Goal: Understand process/instructions: Learn how to perform a task or action

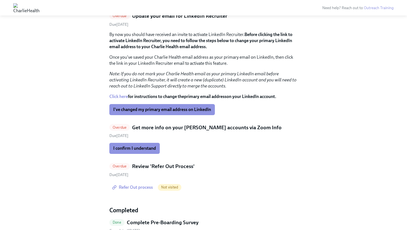
scroll to position [142, 0]
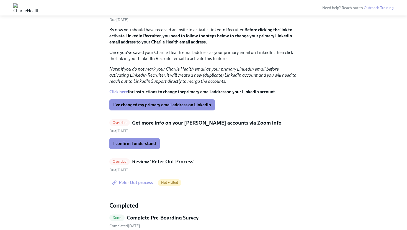
click at [136, 121] on h5 "Get more info on your [PERSON_NAME] accounts via Zoom Info" at bounding box center [206, 122] width 149 height 7
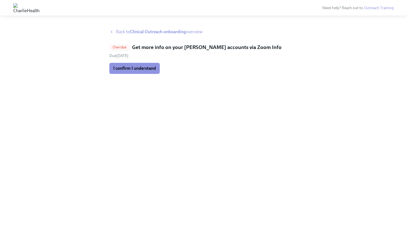
click at [110, 31] on icon at bounding box center [111, 32] width 4 height 4
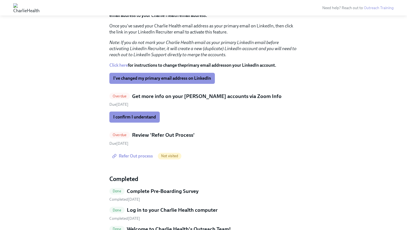
scroll to position [169, 0]
click at [135, 116] on span "I confirm I understand" at bounding box center [134, 117] width 43 height 6
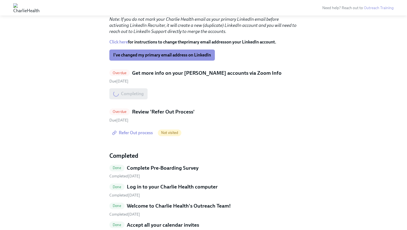
scroll to position [193, 0]
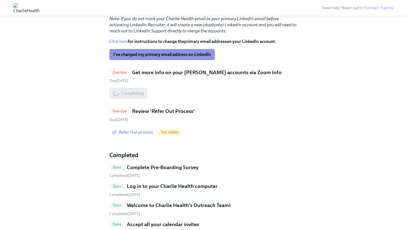
click at [148, 133] on span "Refer Out process" at bounding box center [133, 132] width 40 height 6
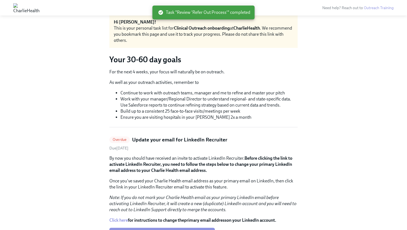
scroll to position [12, 0]
